Goal: Check status

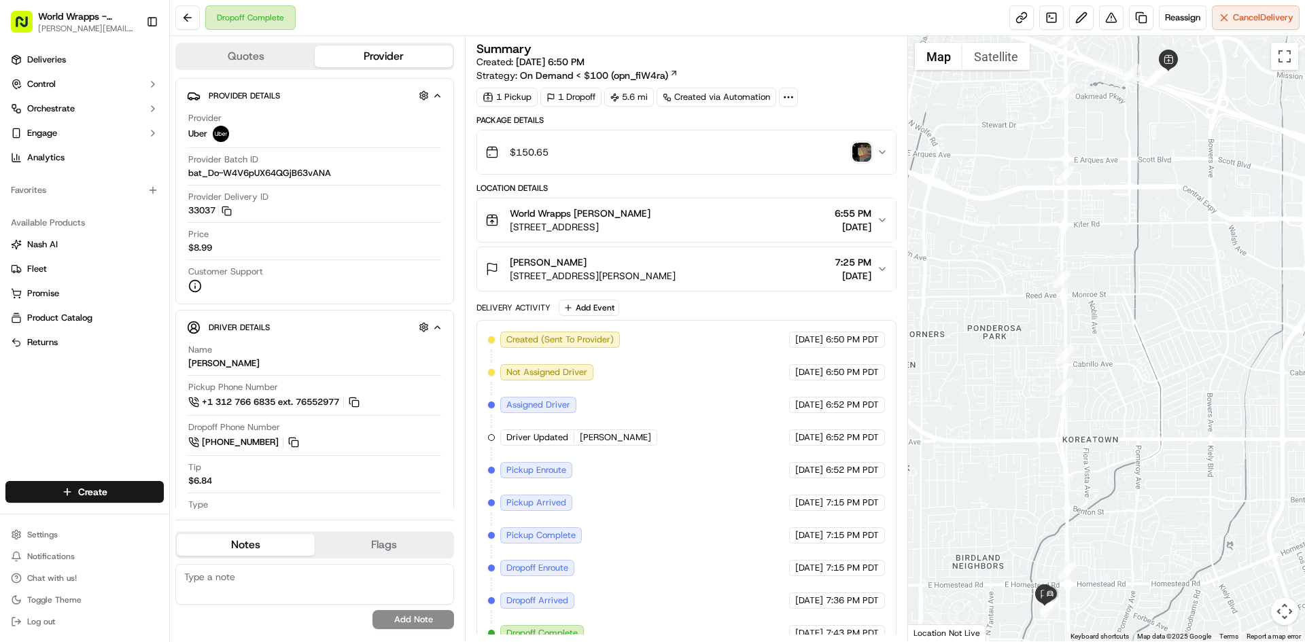
click at [879, 156] on icon "button" at bounding box center [882, 152] width 11 height 11
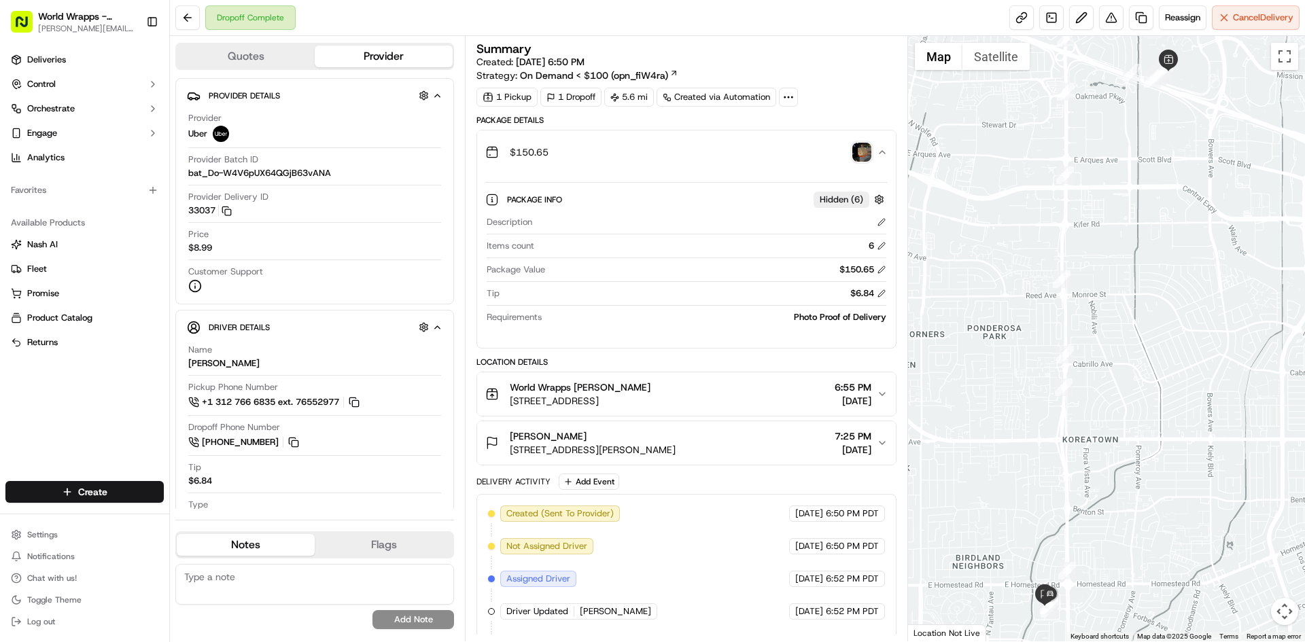
click at [868, 154] on img "button" at bounding box center [861, 152] width 19 height 19
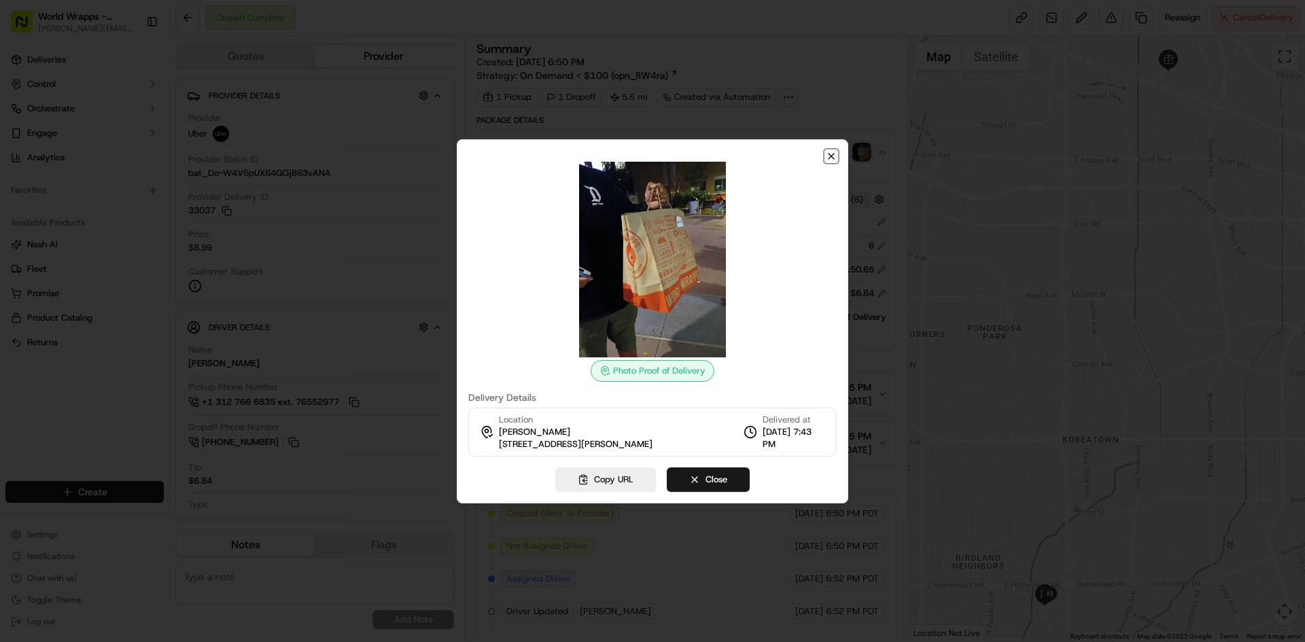
click at [826, 155] on icon "button" at bounding box center [831, 156] width 11 height 11
